Goal: Check status: Check status

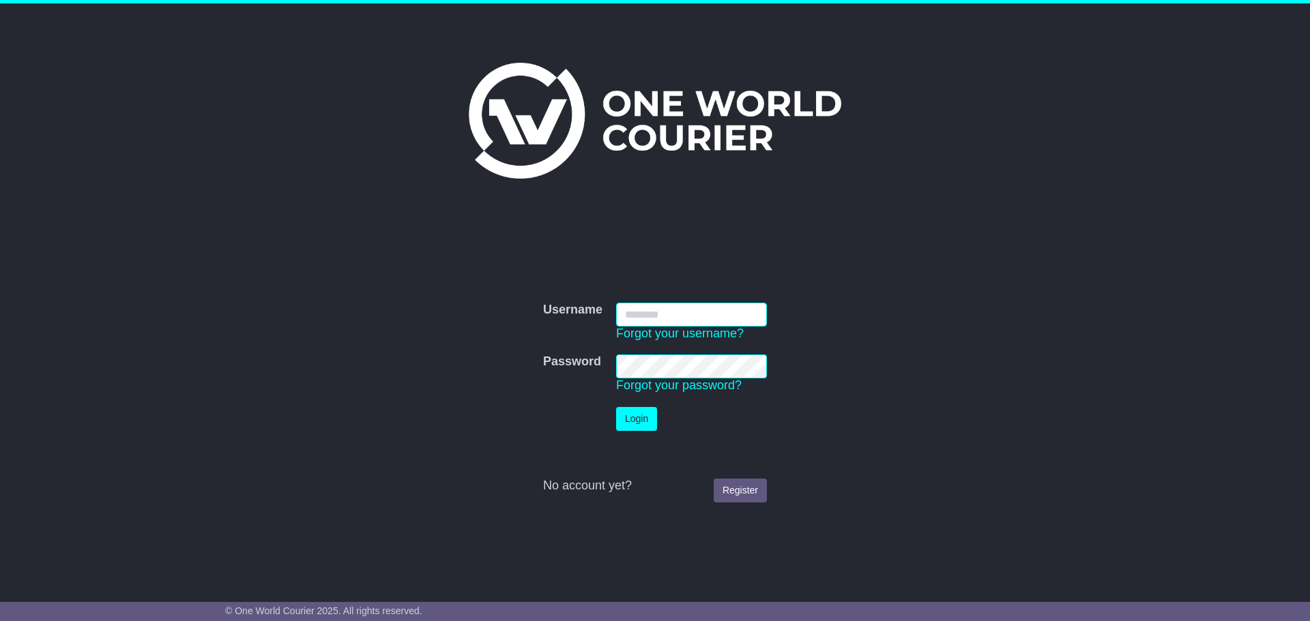
click at [654, 317] on input "Username" at bounding box center [691, 315] width 151 height 24
type input "**********"
click at [637, 416] on button "Login" at bounding box center [636, 419] width 41 height 24
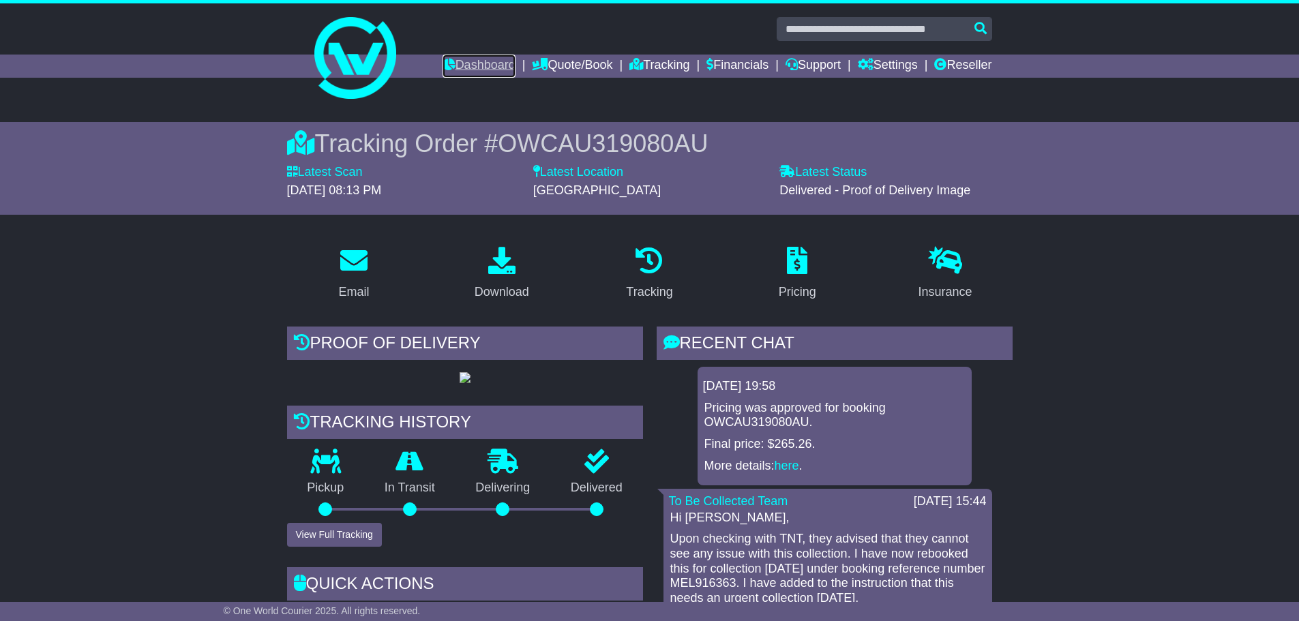
click at [463, 69] on link "Dashboard" at bounding box center [479, 66] width 73 height 23
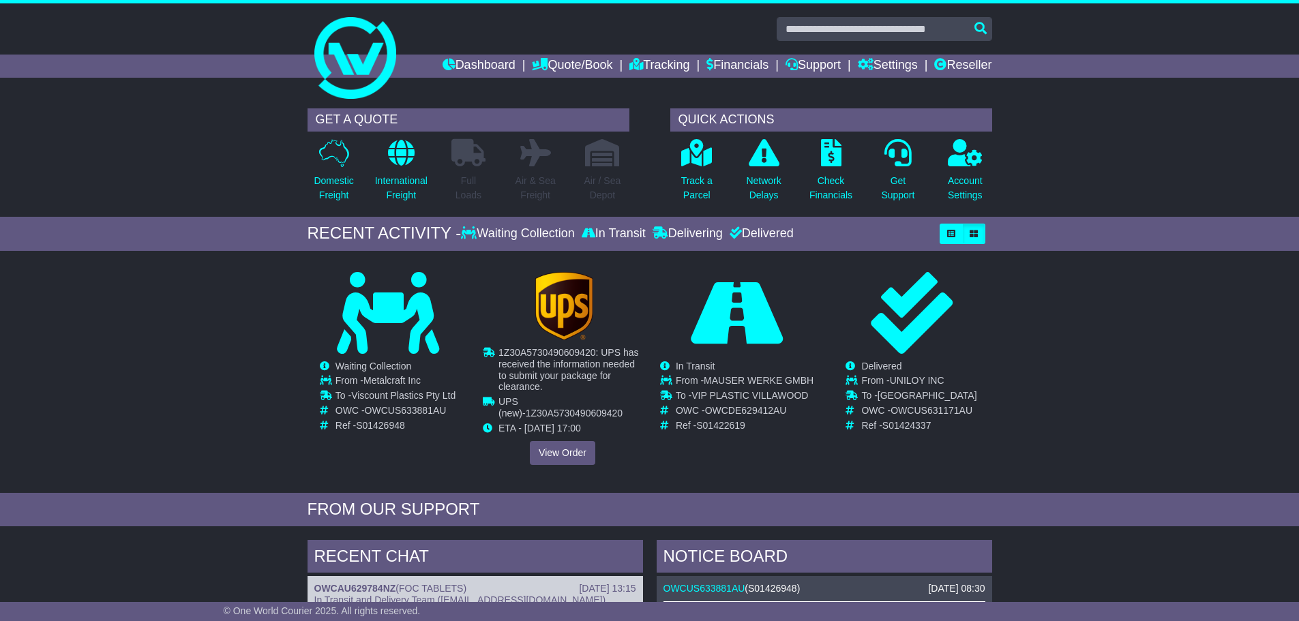
click at [530, 369] on tr "1Z30A5730490609420: UPS has received the information needed to submit your pack…" at bounding box center [563, 371] width 160 height 49
click at [548, 443] on link "View Order" at bounding box center [562, 453] width 65 height 24
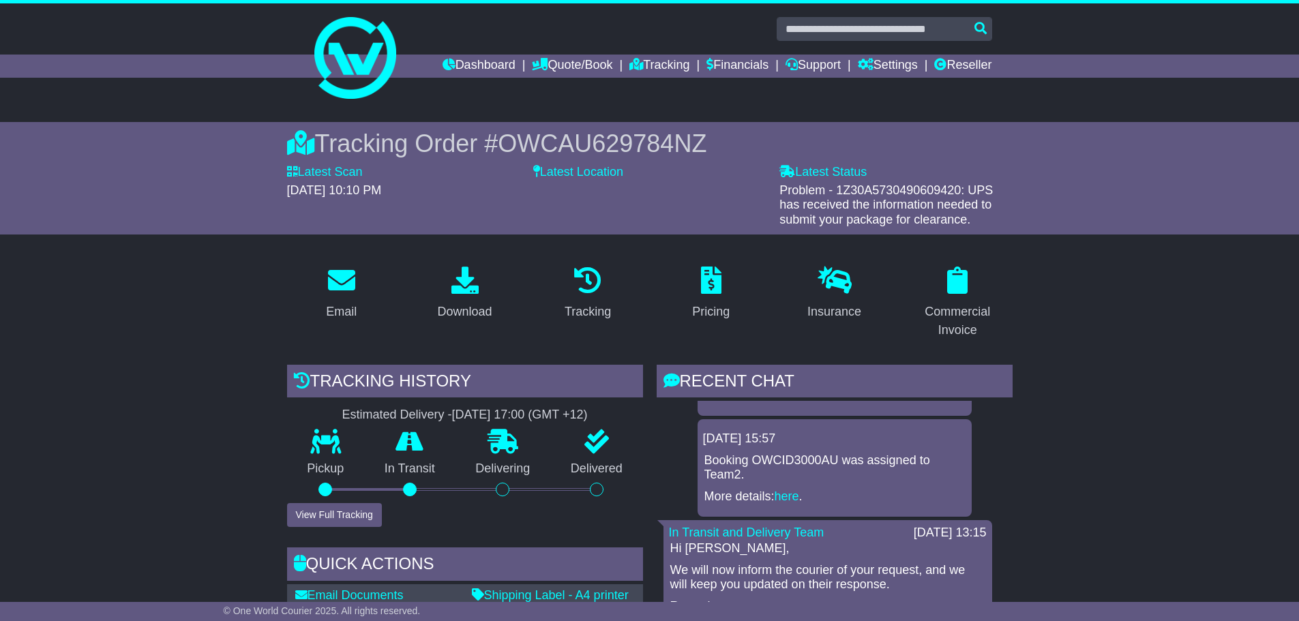
scroll to position [114, 0]
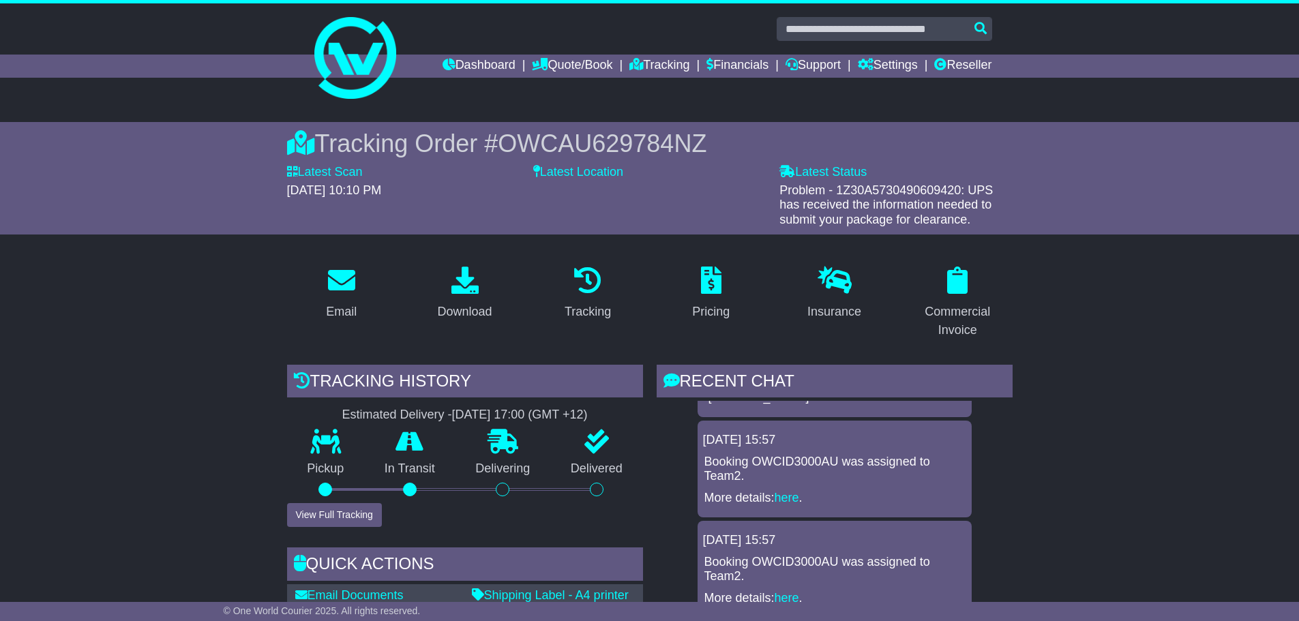
click at [789, 460] on p "Booking OWCID3000AU was assigned to Team2." at bounding box center [835, 469] width 261 height 29
copy p "OWCID3000AU"
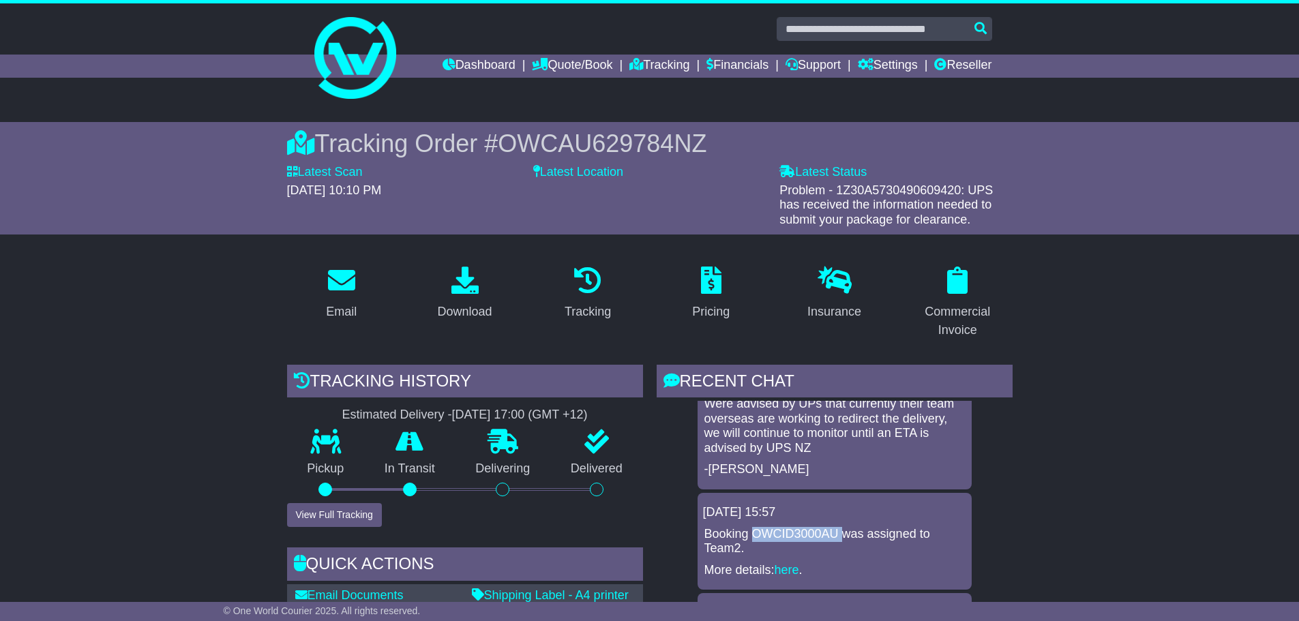
scroll to position [0, 0]
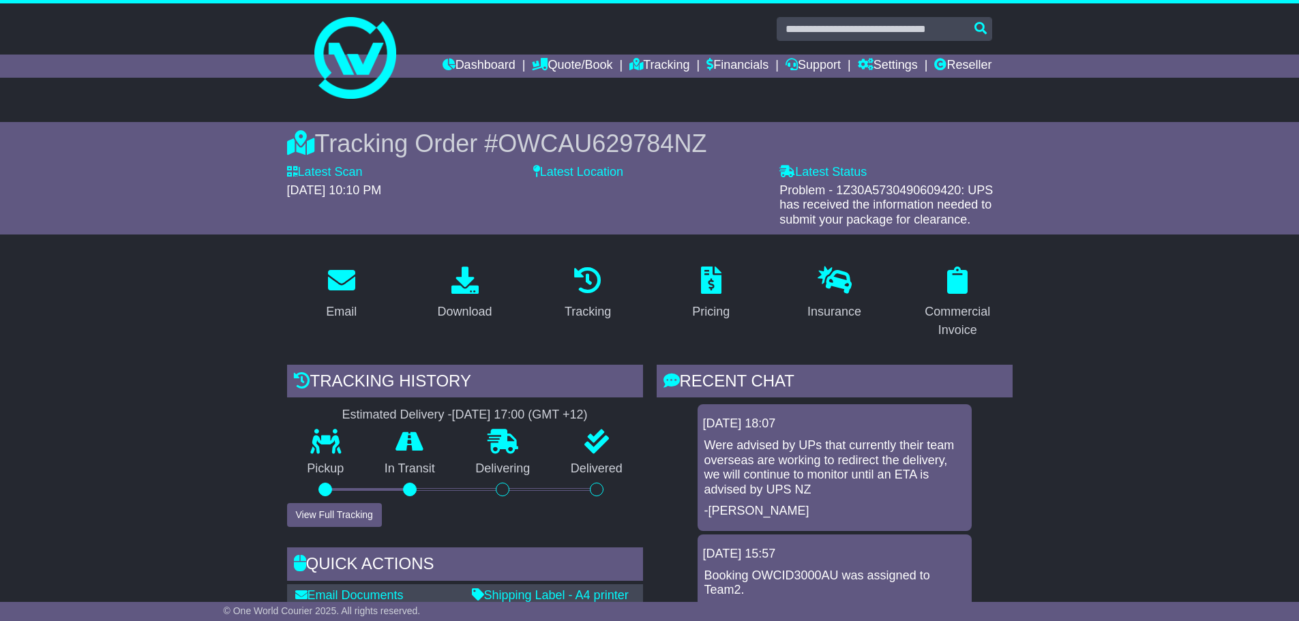
click at [617, 145] on span "OWCAU629784NZ" at bounding box center [602, 144] width 209 height 28
copy span "OWCAU629784NZ"
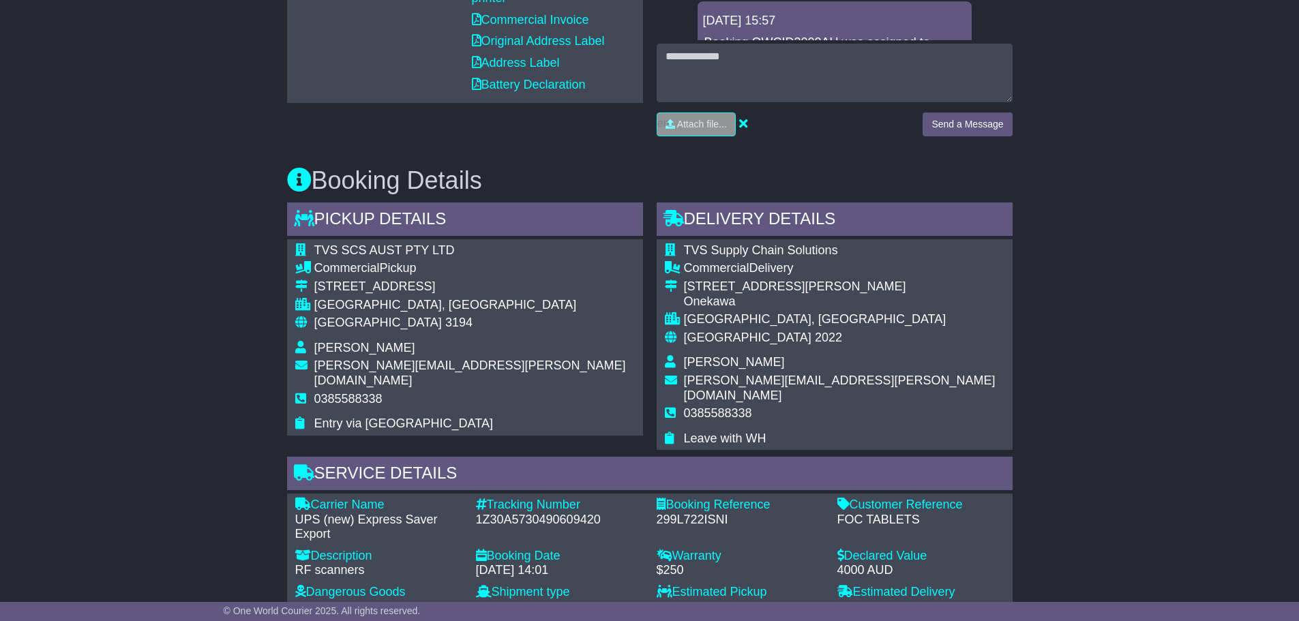
scroll to position [739, 0]
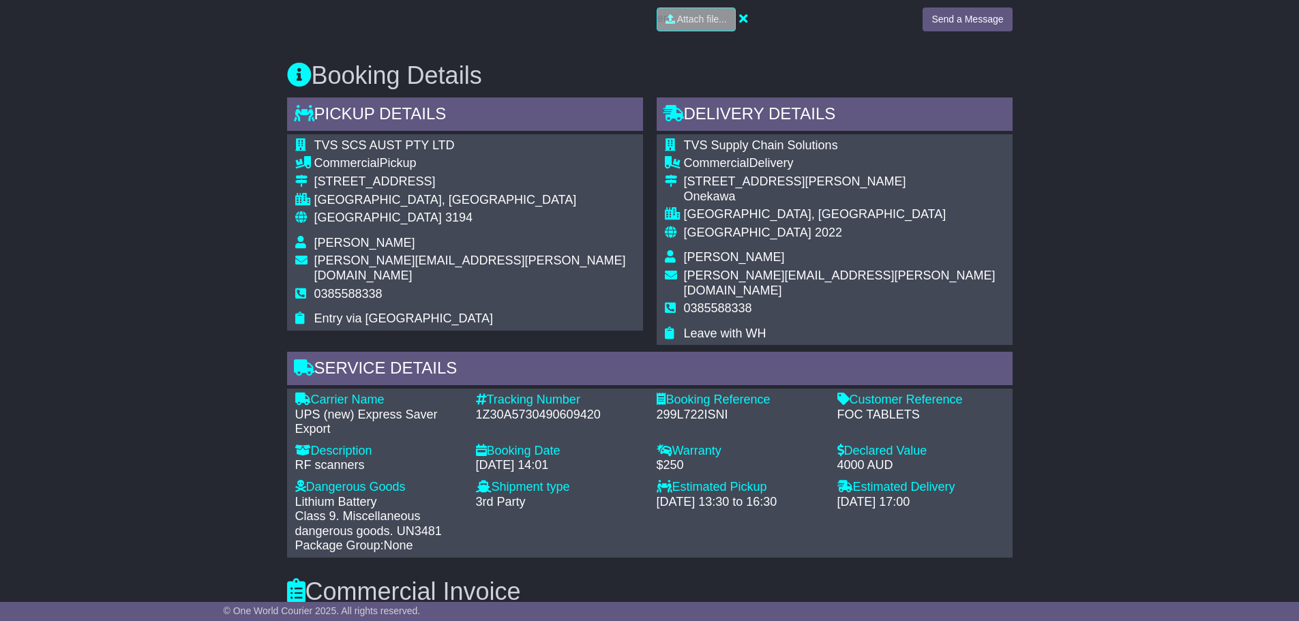
click at [550, 408] on div "1Z30A5730490609420" at bounding box center [559, 415] width 167 height 15
copy div "1Z30A5730490609420"
